Goal: Book appointment/travel/reservation

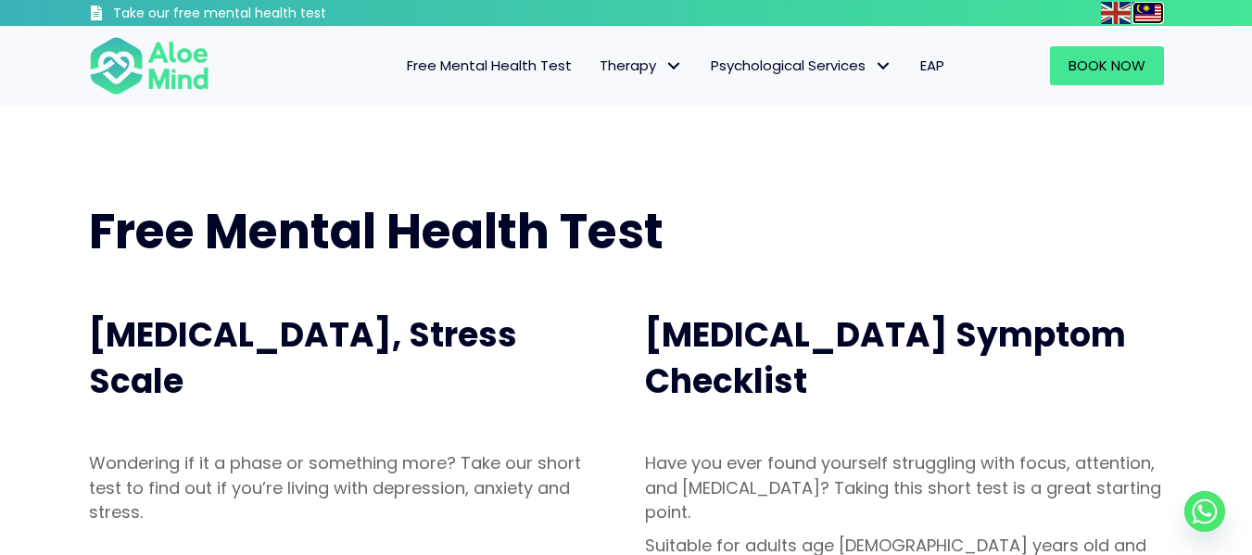
click at [1145, 4] on img at bounding box center [1147, 13] width 30 height 22
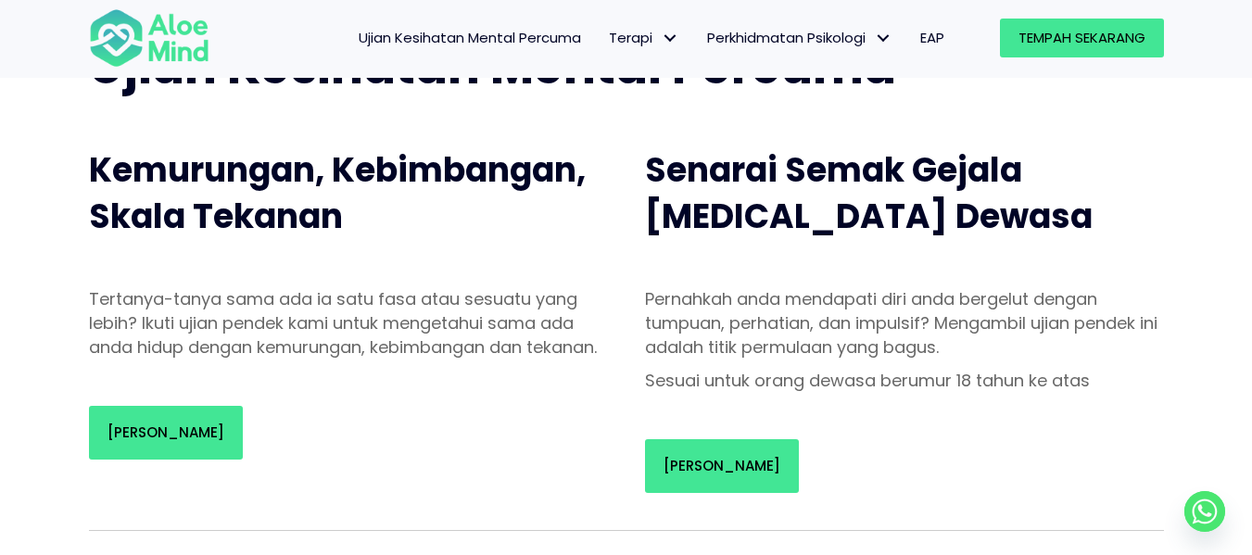
scroll to position [181, 0]
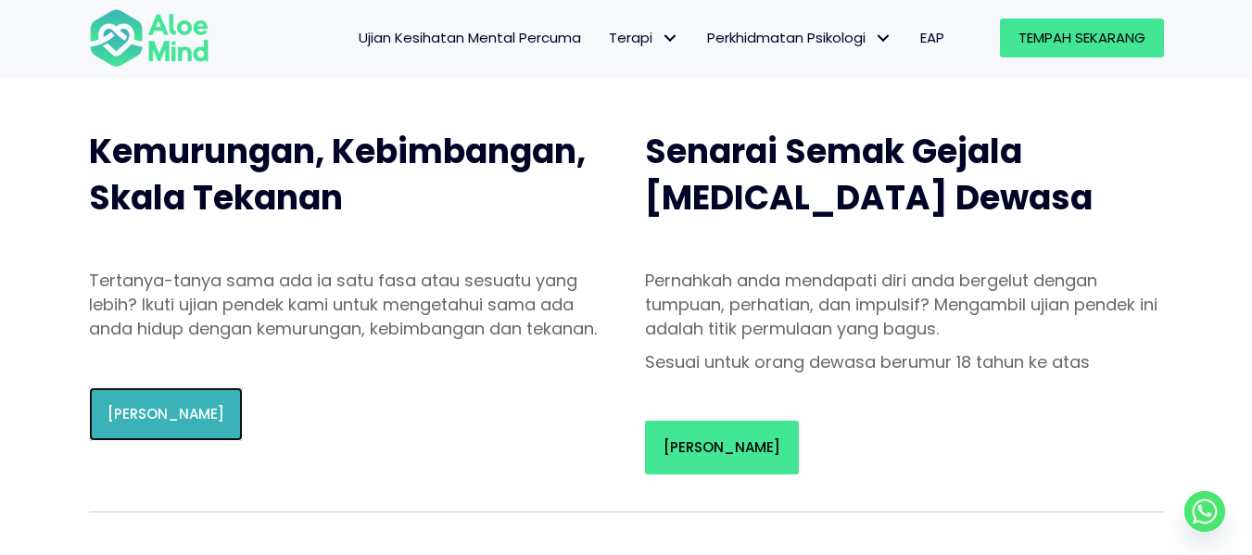
click at [172, 424] on font "[PERSON_NAME]" at bounding box center [165, 413] width 117 height 19
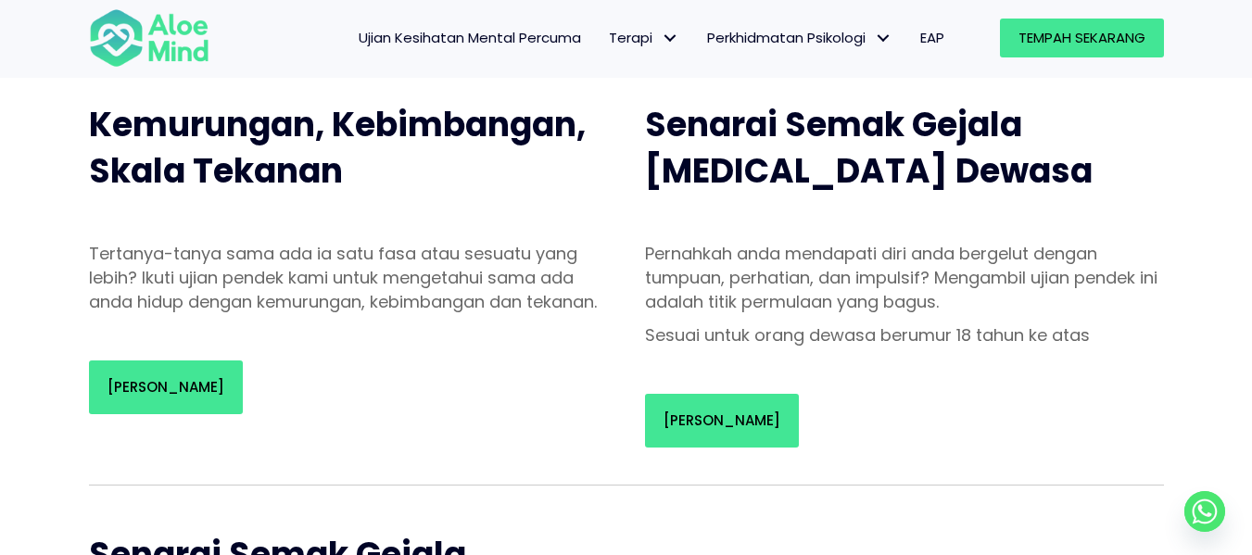
scroll to position [205, 0]
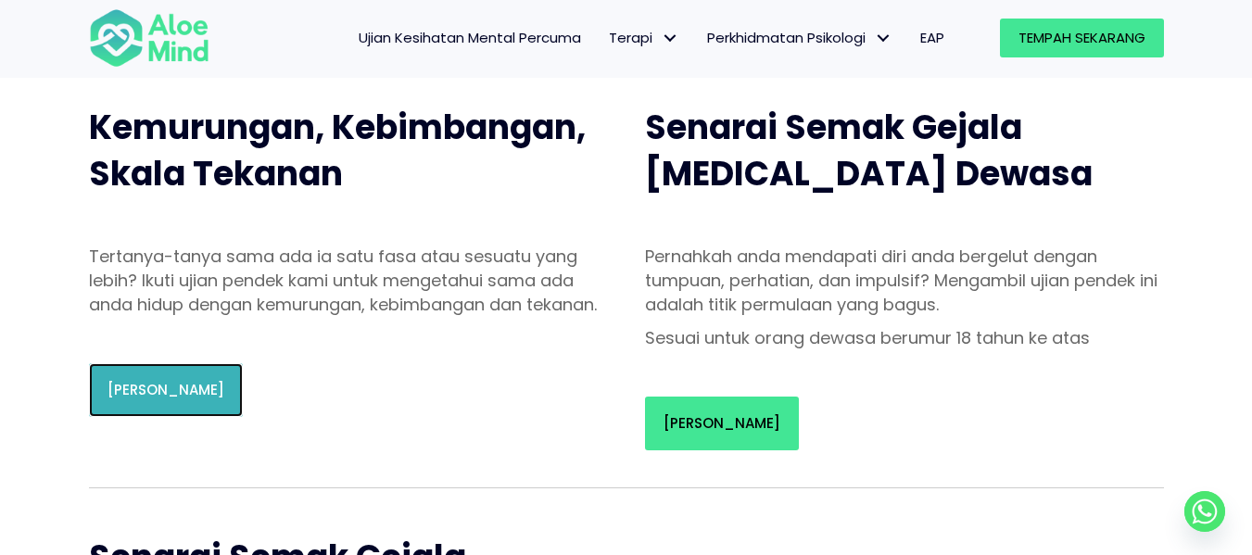
click at [147, 393] on link "[PERSON_NAME]" at bounding box center [166, 390] width 154 height 54
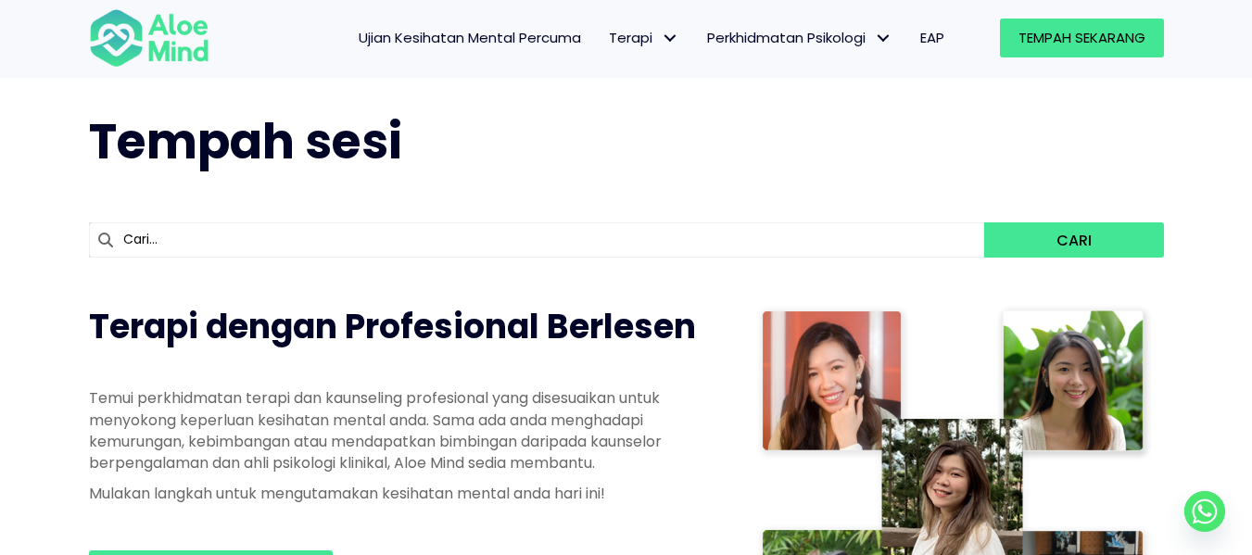
scroll to position [31, 0]
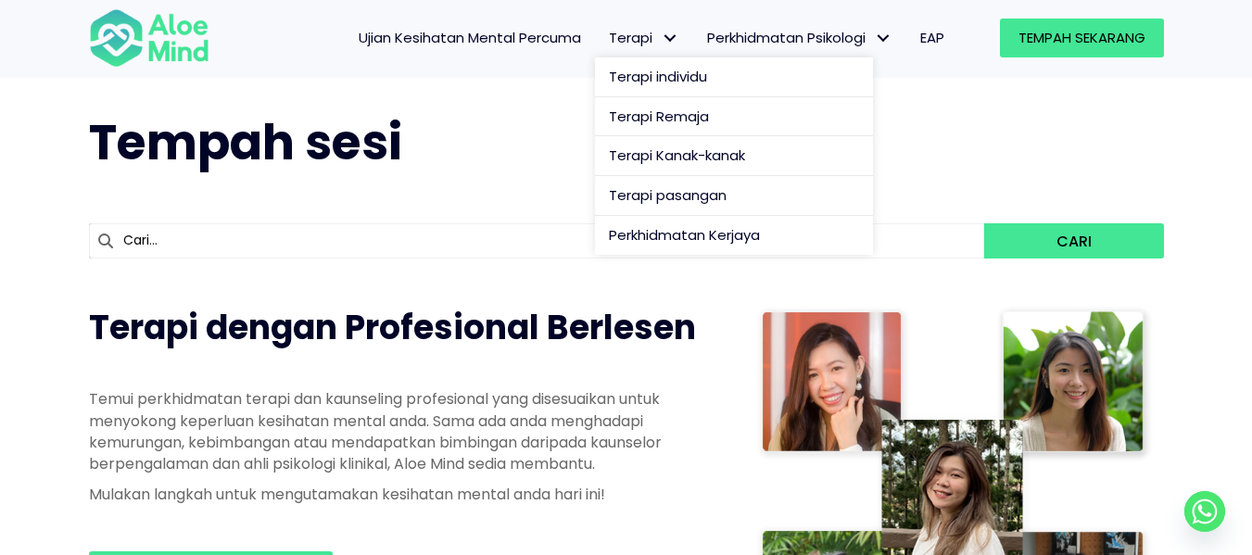
click at [649, 23] on link "Terapi" at bounding box center [644, 38] width 98 height 39
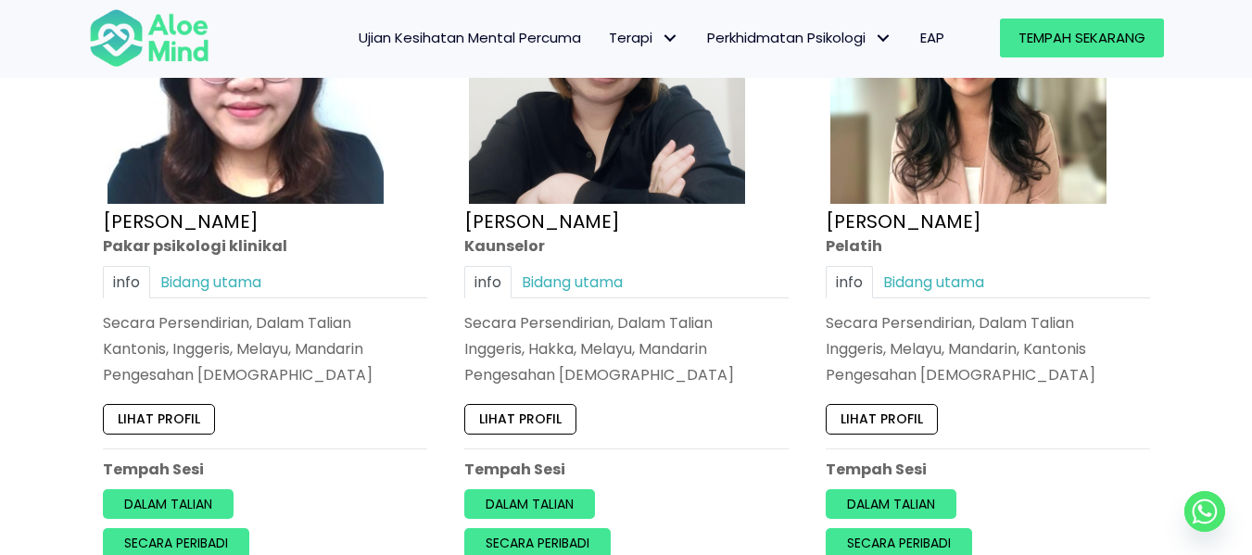
scroll to position [8075, 0]
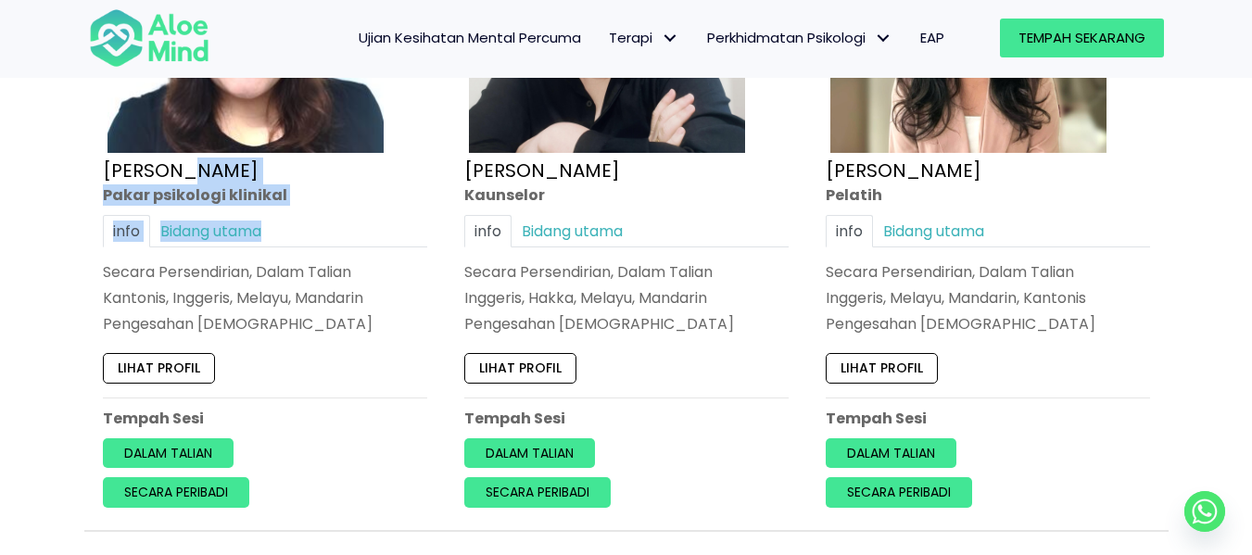
drag, startPoint x: 351, startPoint y: 171, endPoint x: 282, endPoint y: 221, distance: 86.2
click at [282, 221] on div "Pada kapasiti penuh Wei Shan Pakar psikologi klinikal info Bidang utama Secara …" at bounding box center [265, 190] width 352 height 664
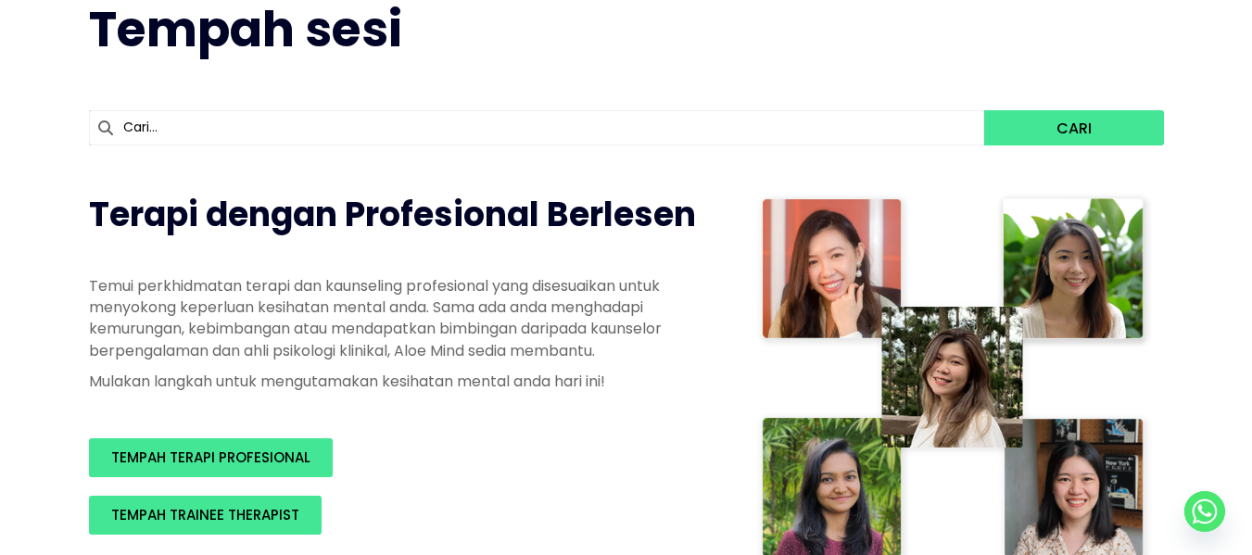
scroll to position [0, 0]
